Goal: Transaction & Acquisition: Book appointment/travel/reservation

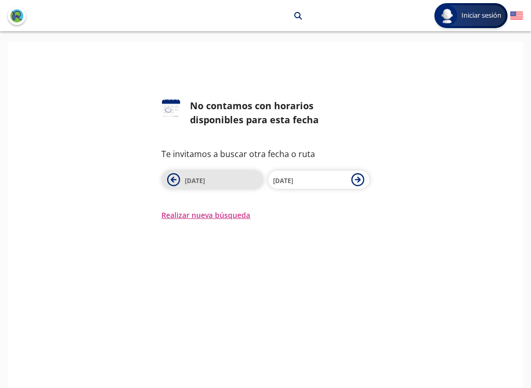
click at [170, 179] on icon at bounding box center [173, 180] width 6 height 6
click at [202, 219] on button "Realizar nueva búsqueda" at bounding box center [206, 214] width 89 height 11
